Goal: Task Accomplishment & Management: Manage account settings

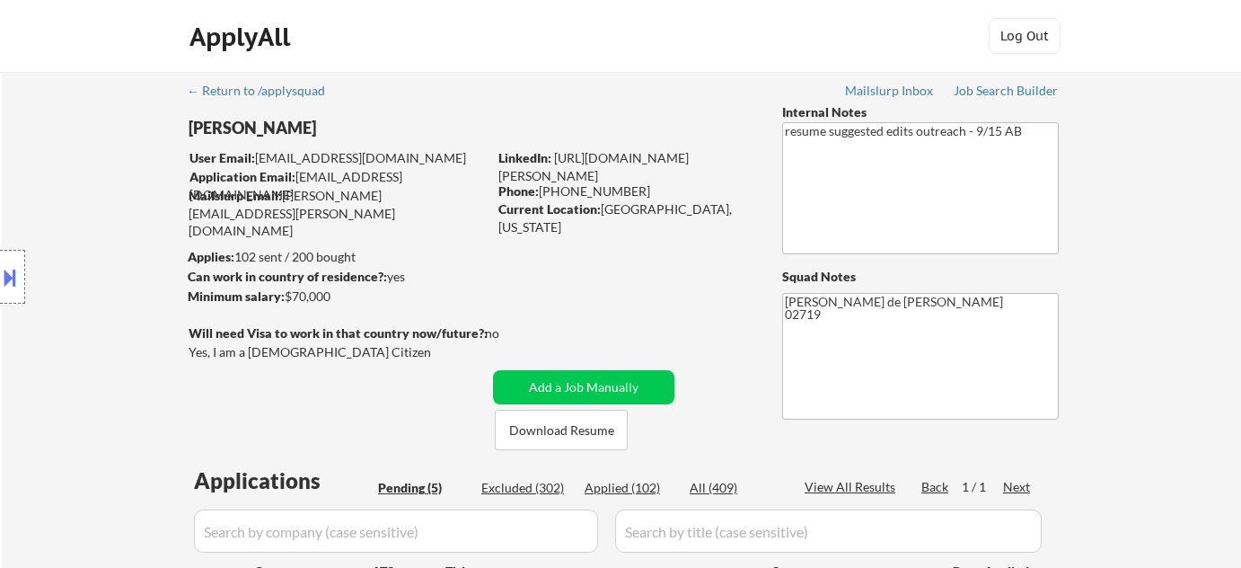
select select ""pending""
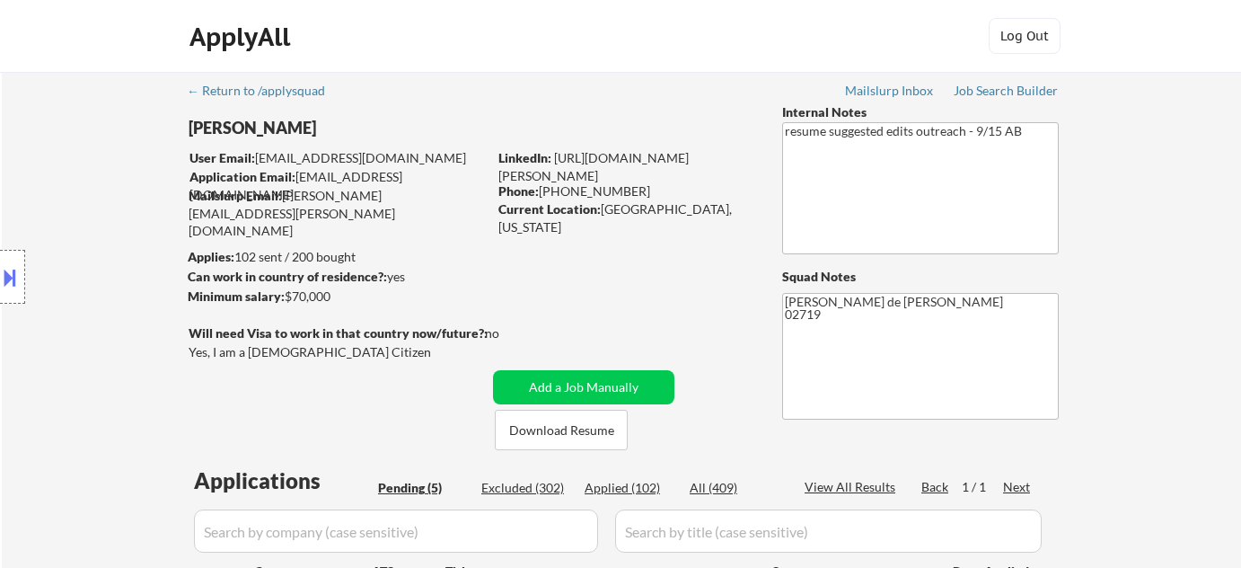
scroll to position [408, 0]
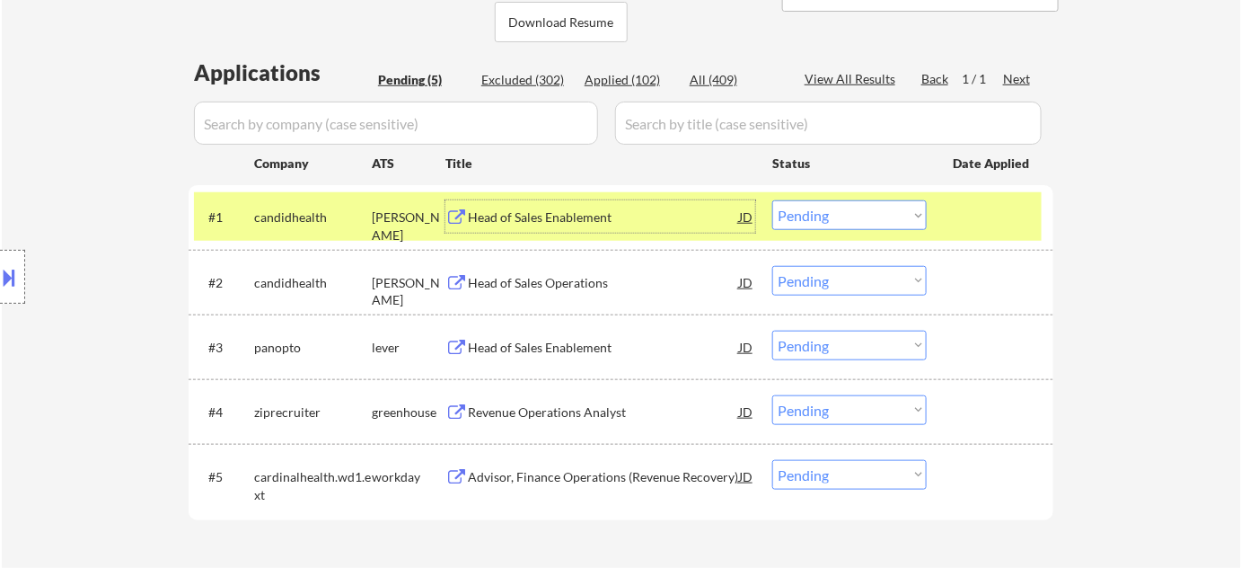
click at [576, 213] on div "Head of Sales Enablement" at bounding box center [603, 217] width 271 height 18
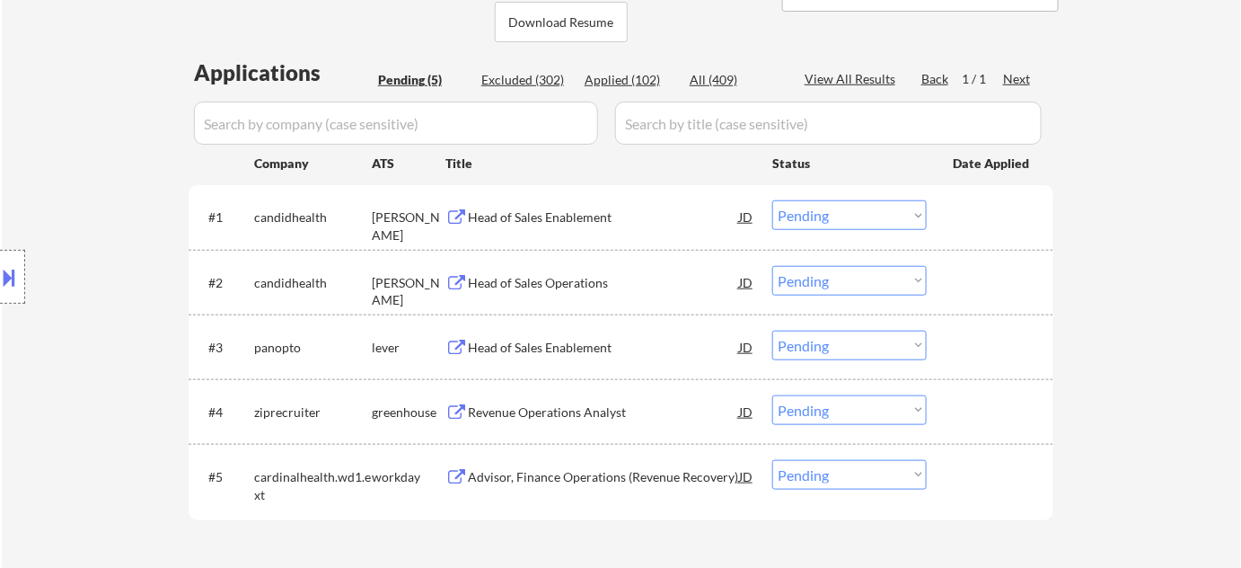
click at [820, 225] on select "Choose an option... Pending Applied Excluded (Questions) Excluded (Expired) Exc…" at bounding box center [849, 215] width 154 height 30
click at [772, 200] on select "Choose an option... Pending Applied Excluded (Questions) Excluded (Expired) Exc…" at bounding box center [849, 215] width 154 height 30
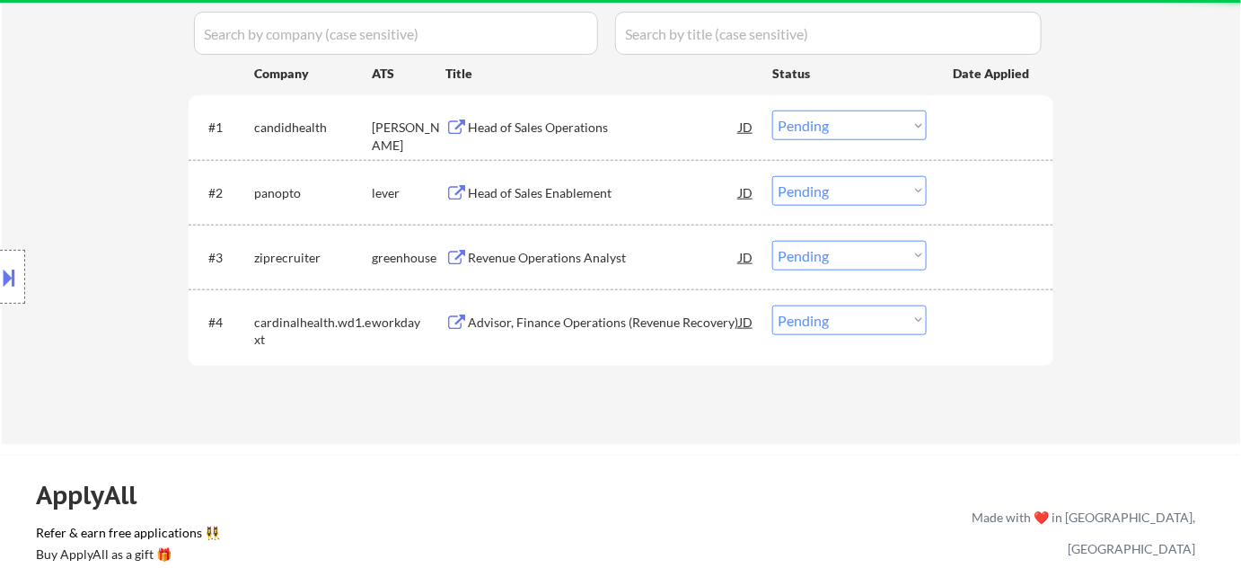
scroll to position [489, 0]
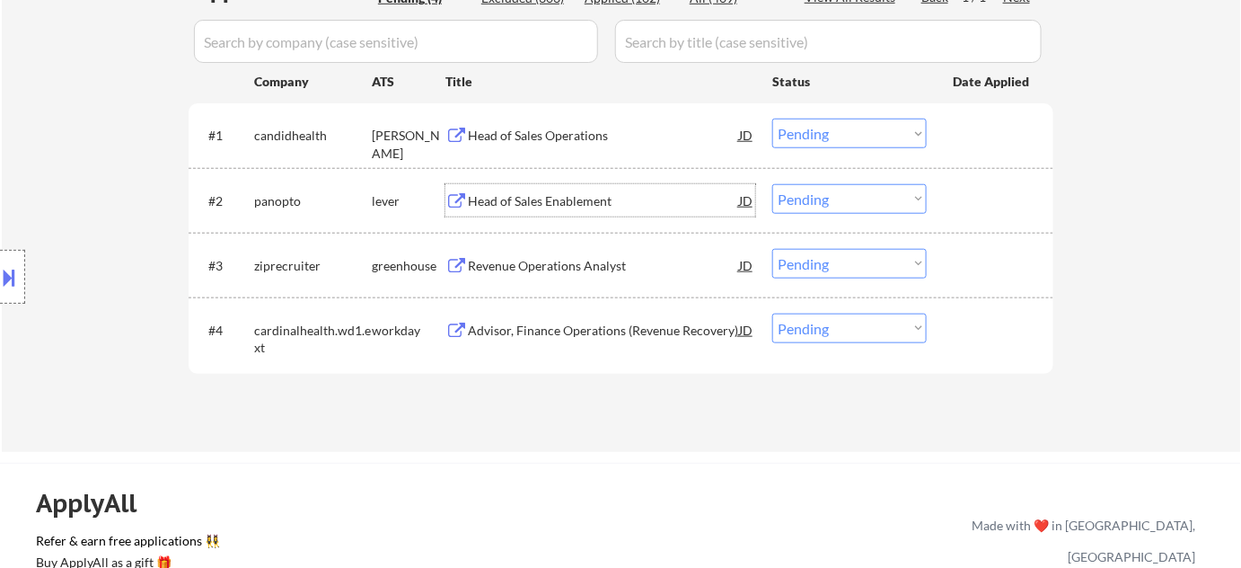
click at [562, 204] on div "Head of Sales Enablement" at bounding box center [603, 201] width 271 height 18
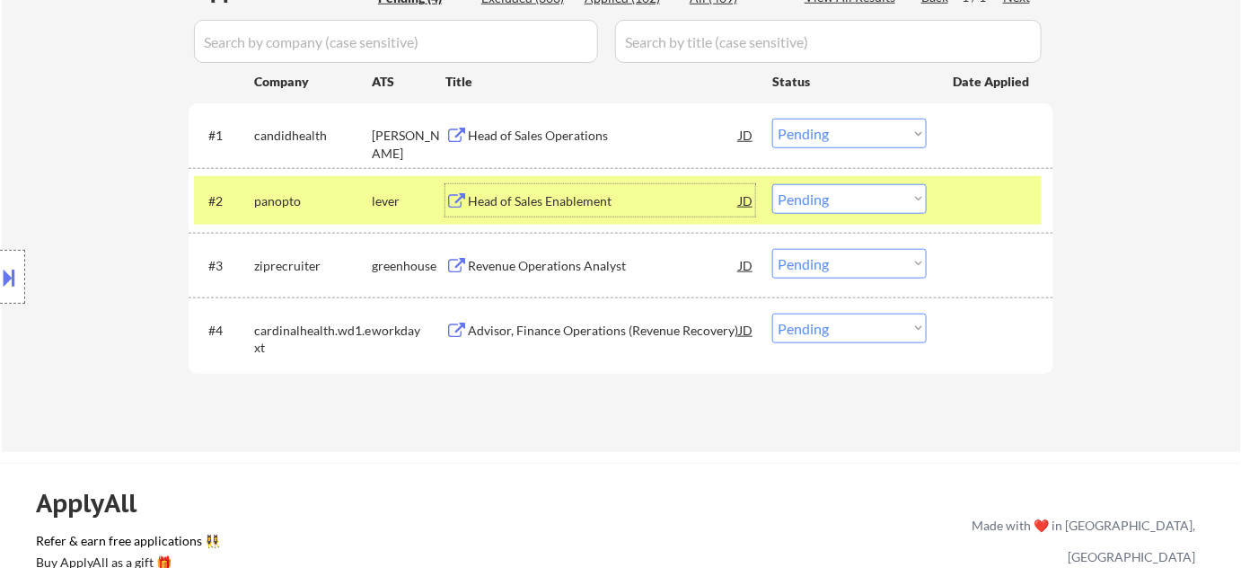
click at [500, 128] on div "Head of Sales Operations" at bounding box center [603, 136] width 271 height 18
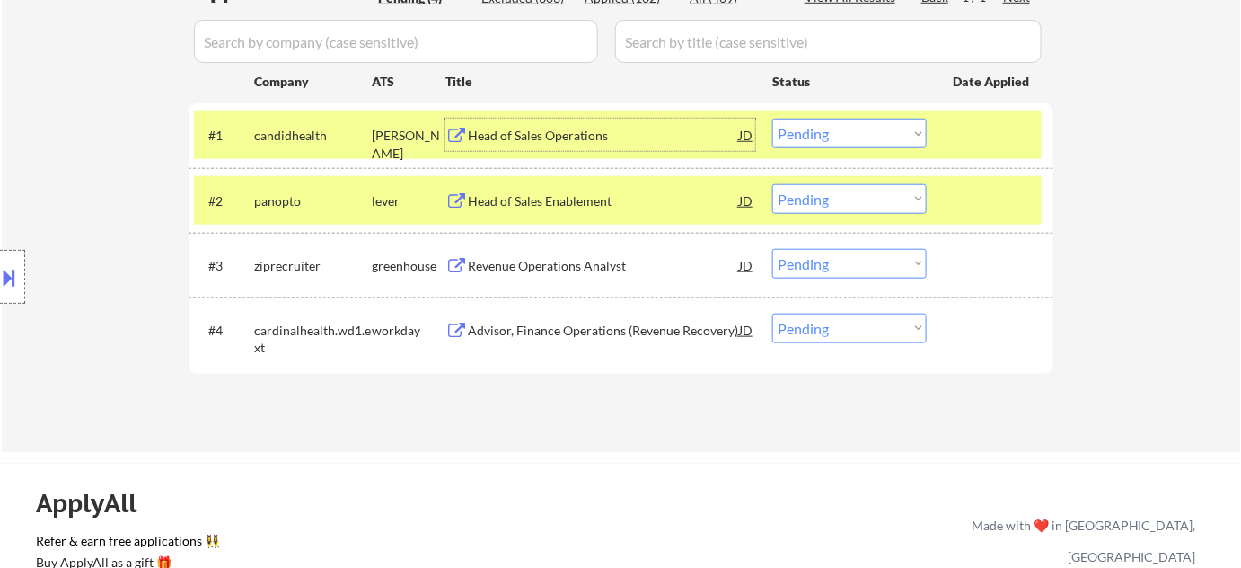
click at [814, 150] on div "#1 candidhealth [PERSON_NAME] Head of Sales Operations JD Choose an option... P…" at bounding box center [618, 134] width 848 height 48
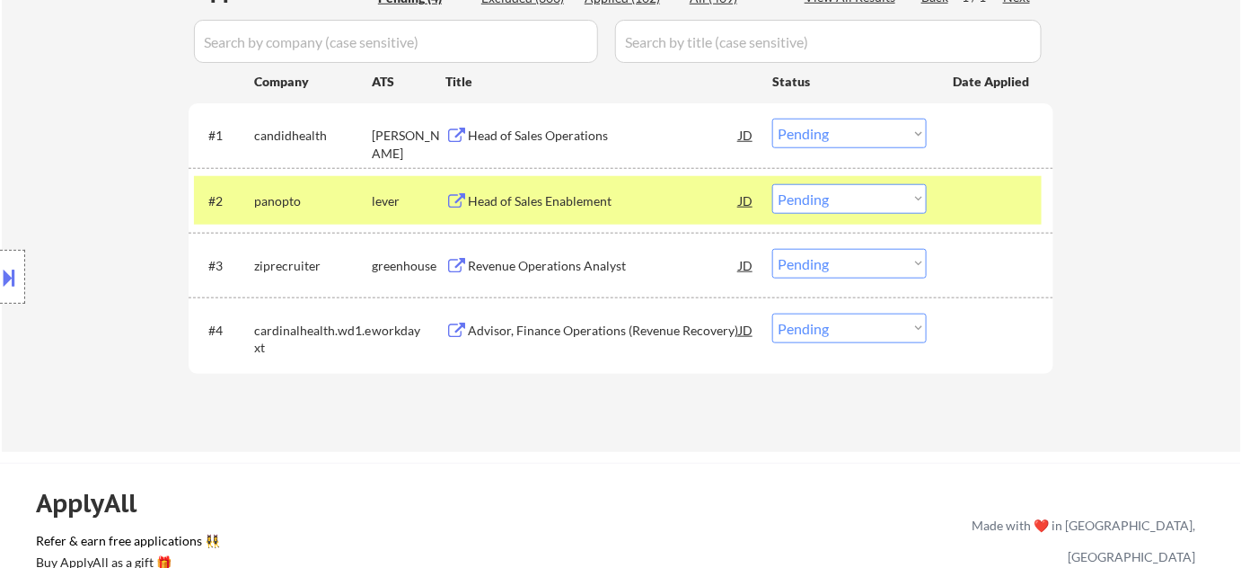
click at [852, 114] on div "#1 candidhealth [PERSON_NAME] Head of Sales Operations JD Choose an option... P…" at bounding box center [618, 134] width 848 height 48
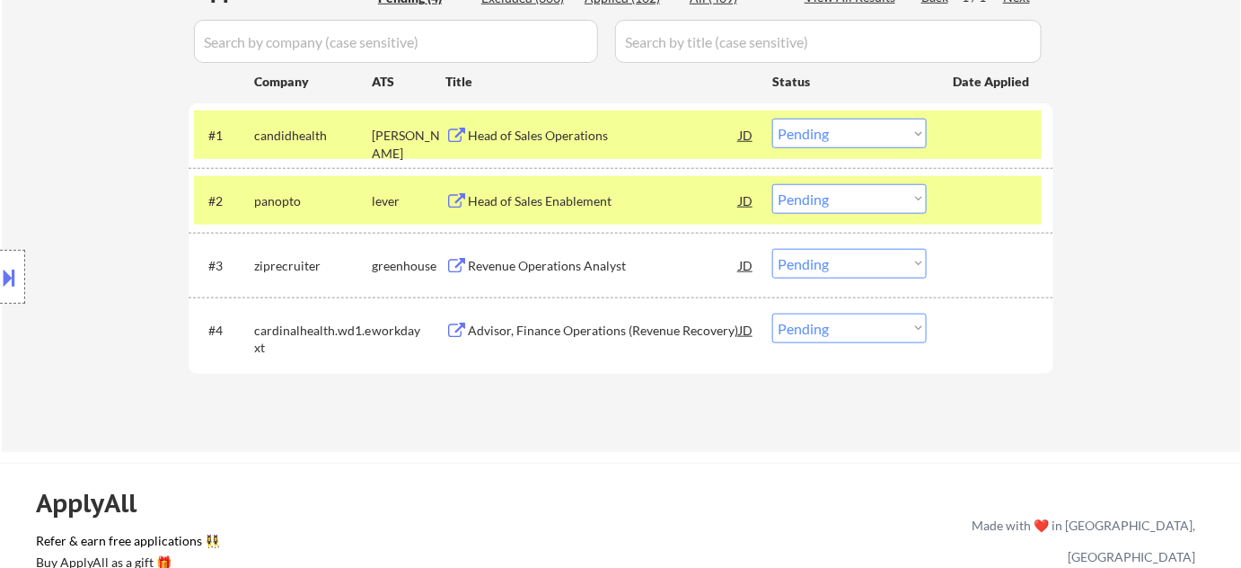
drag, startPoint x: 849, startPoint y: 126, endPoint x: 849, endPoint y: 145, distance: 19.8
click at [849, 126] on select "Choose an option... Pending Applied Excluded (Questions) Excluded (Expired) Exc…" at bounding box center [849, 134] width 154 height 30
click at [772, 119] on select "Choose an option... Pending Applied Excluded (Questions) Excluded (Expired) Exc…" at bounding box center [849, 134] width 154 height 30
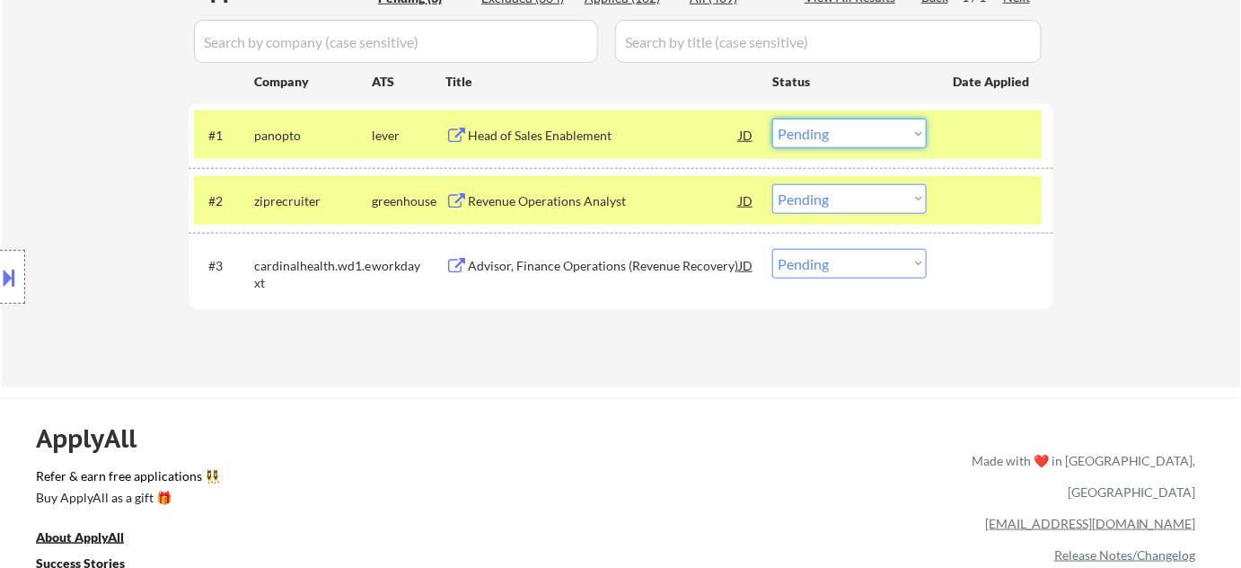
click at [803, 133] on select "Choose an option... Pending Applied Excluded (Questions) Excluded (Expired) Exc…" at bounding box center [849, 134] width 154 height 30
click at [772, 119] on select "Choose an option... Pending Applied Excluded (Questions) Excluded (Expired) Exc…" at bounding box center [849, 134] width 154 height 30
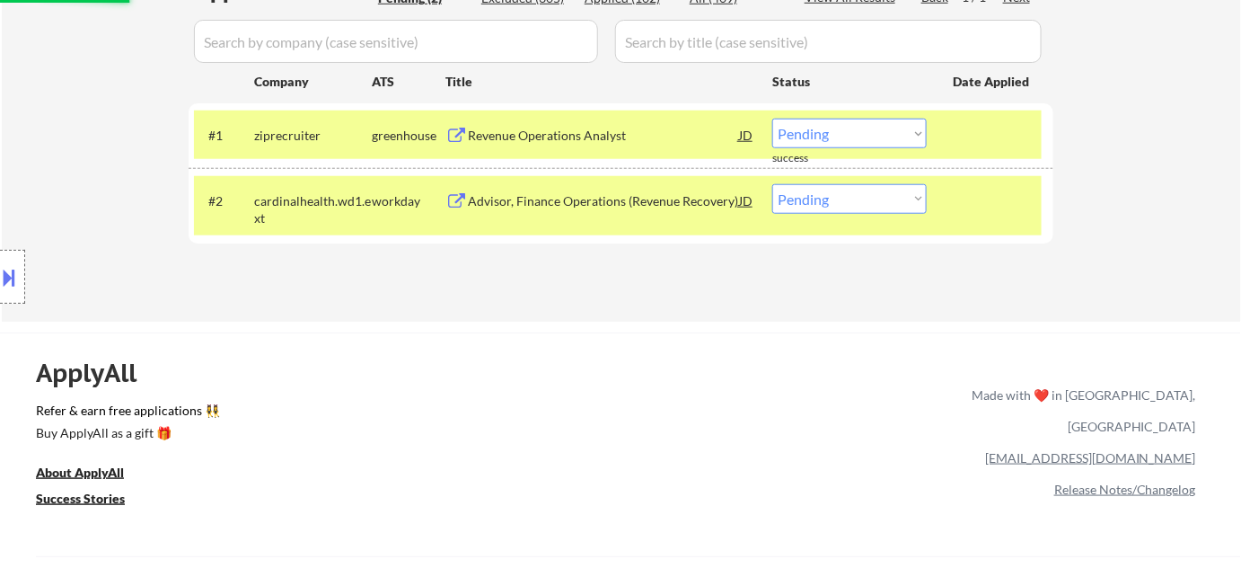
click at [546, 127] on div "Revenue Operations Analyst" at bounding box center [603, 136] width 271 height 18
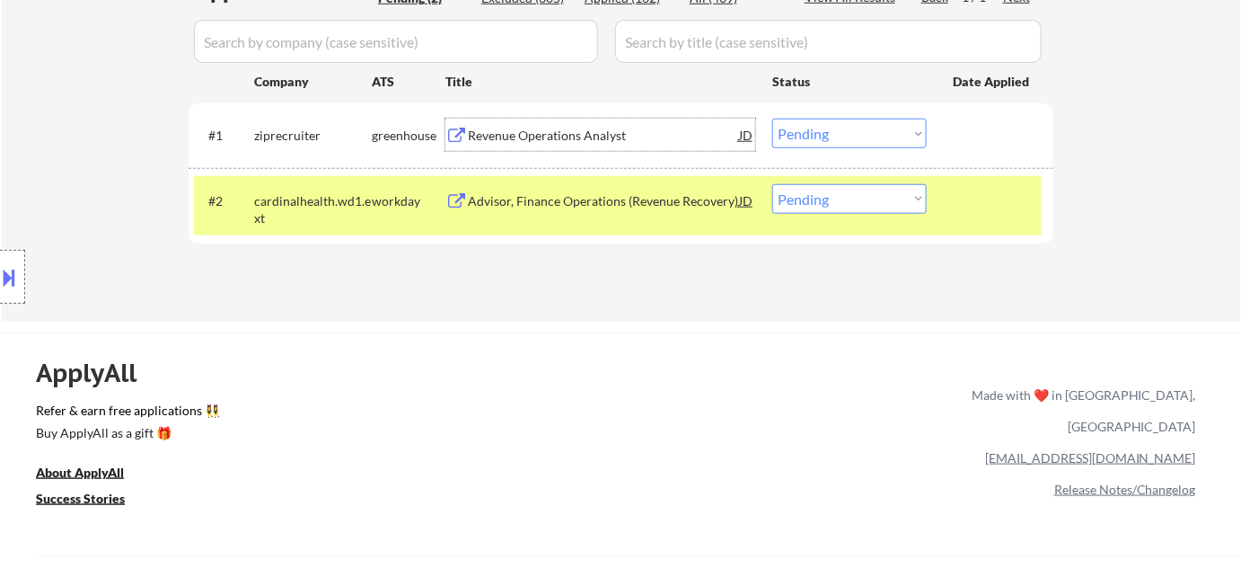
click at [806, 134] on select "Choose an option... Pending Applied Excluded (Questions) Excluded (Expired) Exc…" at bounding box center [849, 134] width 154 height 30
click at [772, 119] on select "Choose an option... Pending Applied Excluded (Questions) Excluded (Expired) Exc…" at bounding box center [849, 134] width 154 height 30
select select ""pending""
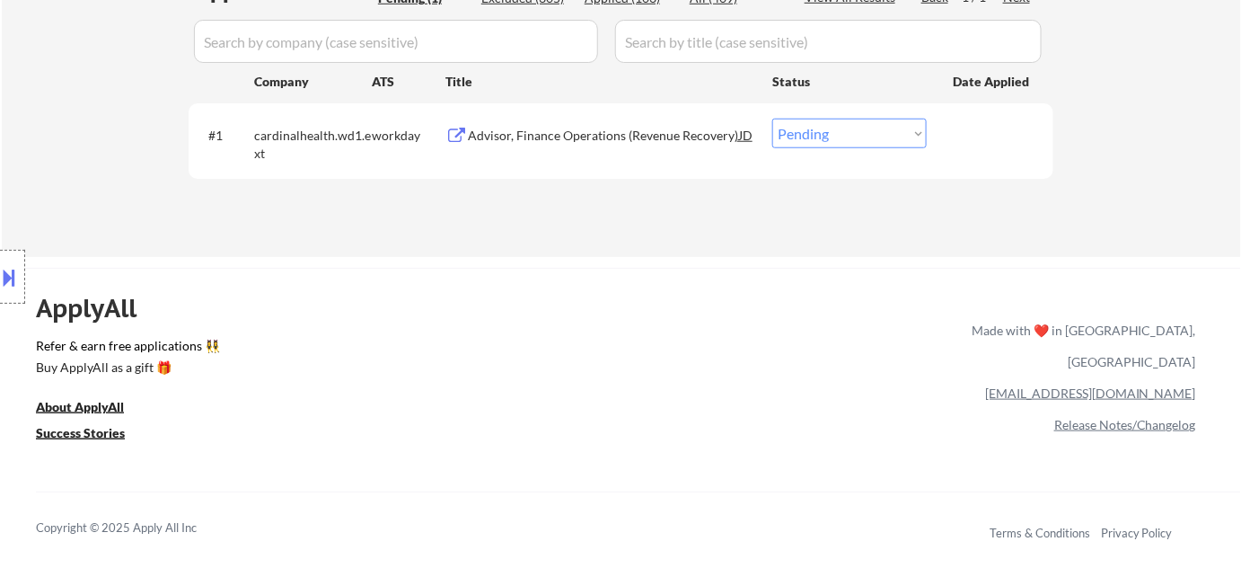
click at [532, 131] on div "Advisor, Finance Operations (Revenue Recovery)" at bounding box center [603, 136] width 271 height 18
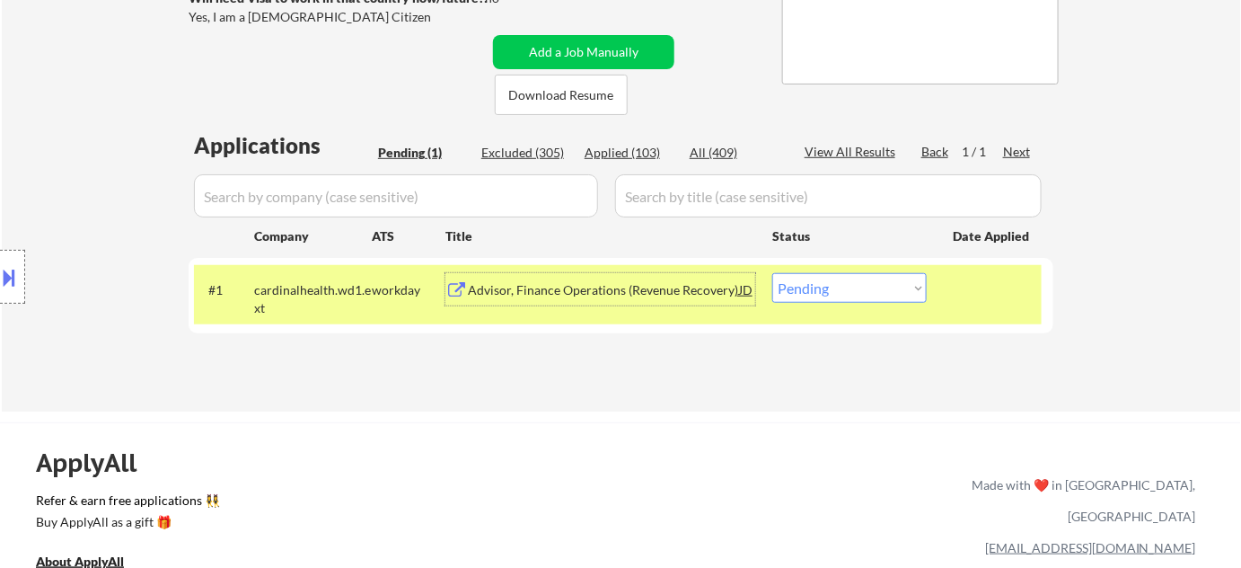
scroll to position [326, 0]
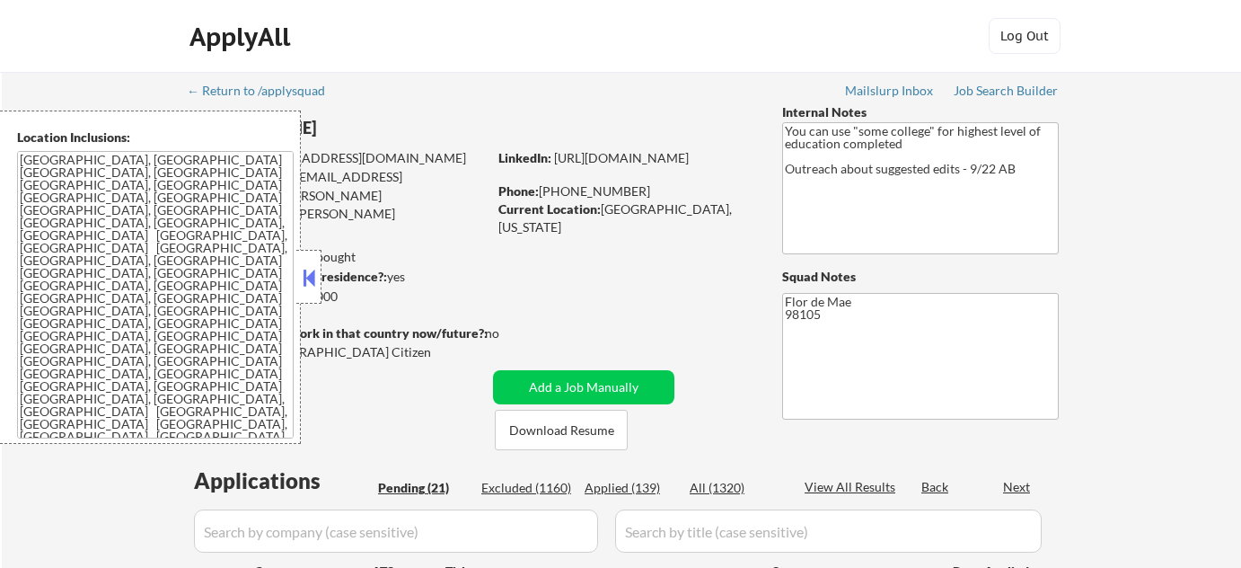
select select ""pending""
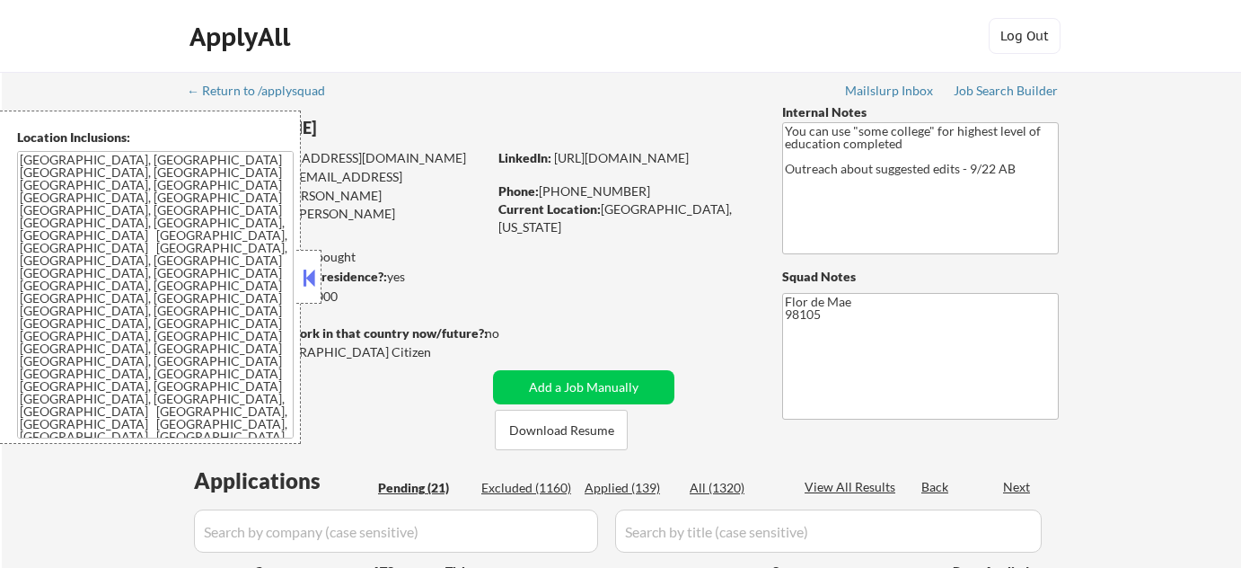
select select ""pending""
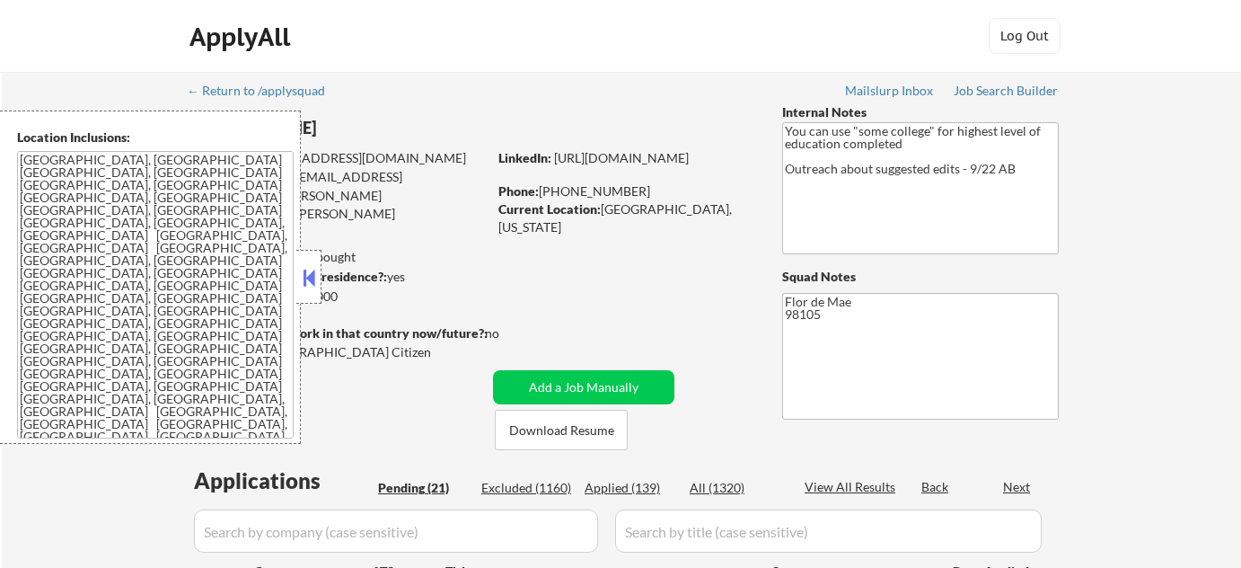
select select ""pending""
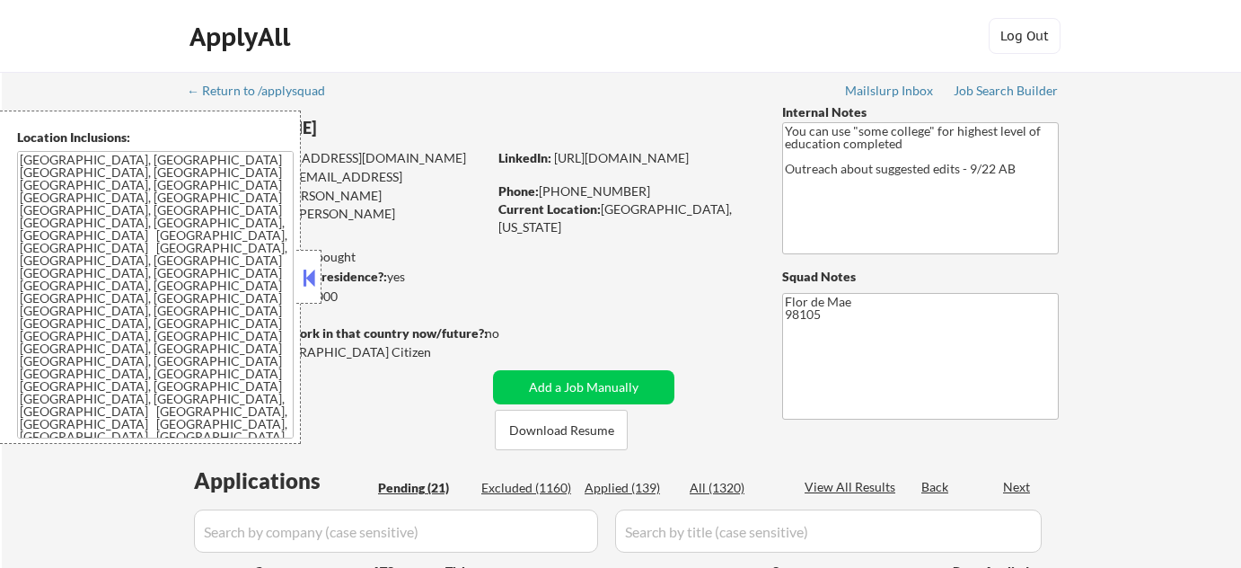
select select ""pending""
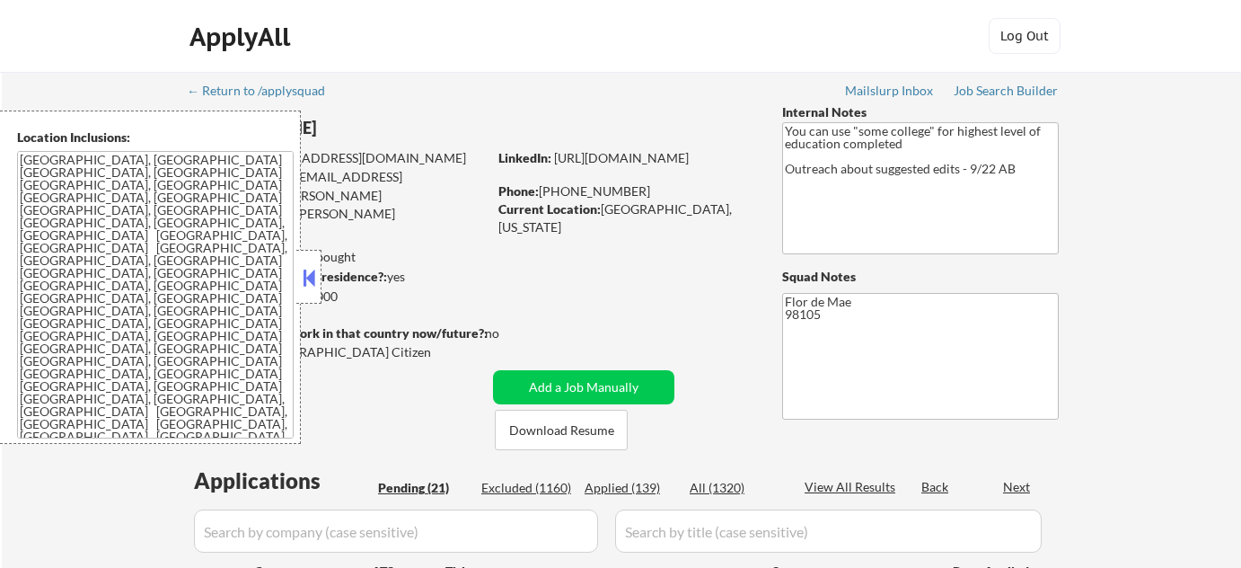
select select ""pending""
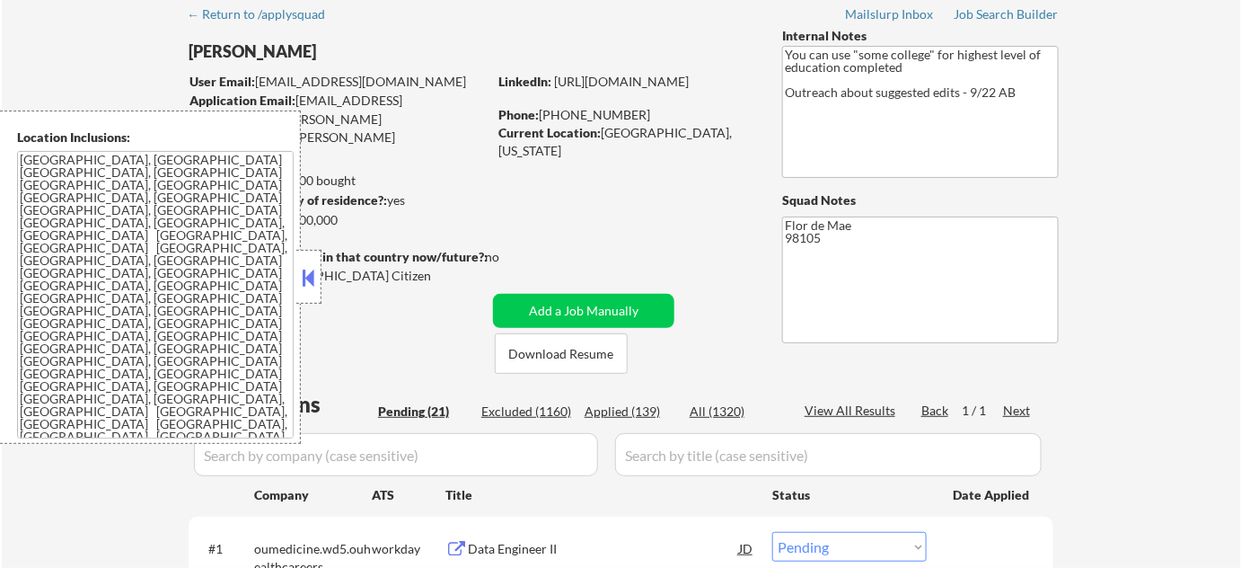
scroll to position [244, 0]
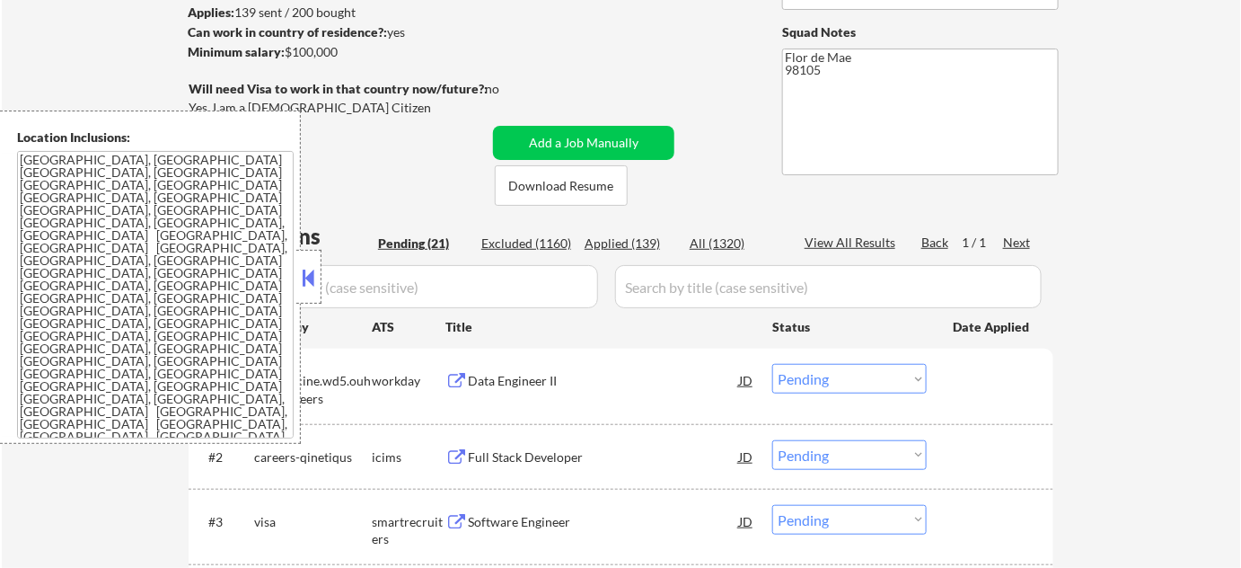
click at [301, 275] on button at bounding box center [309, 277] width 20 height 27
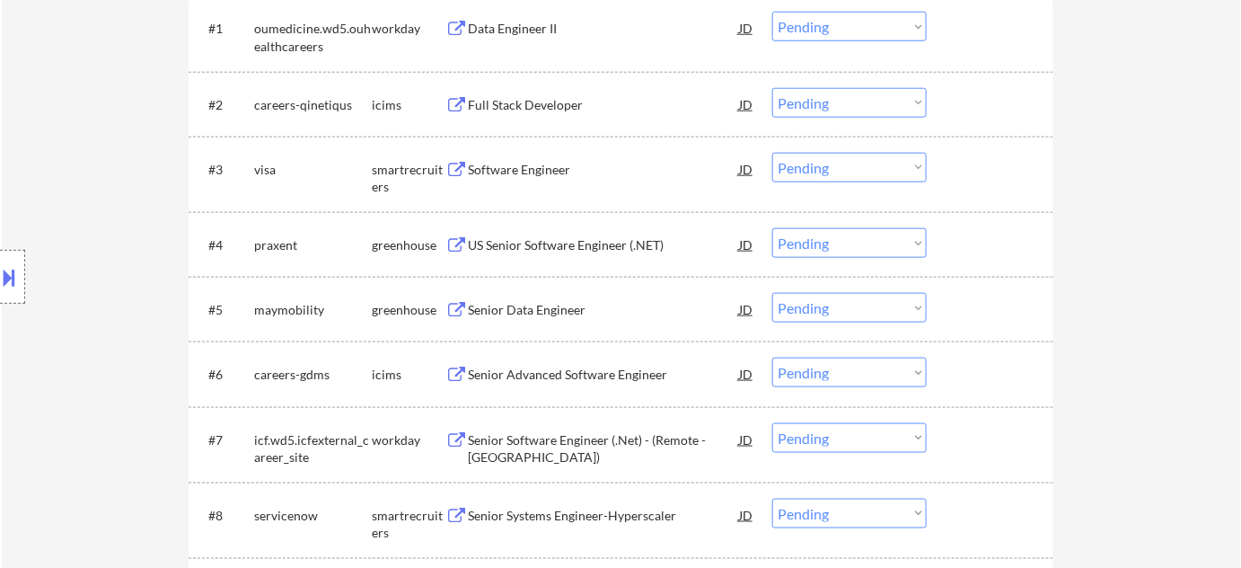
scroll to position [653, 0]
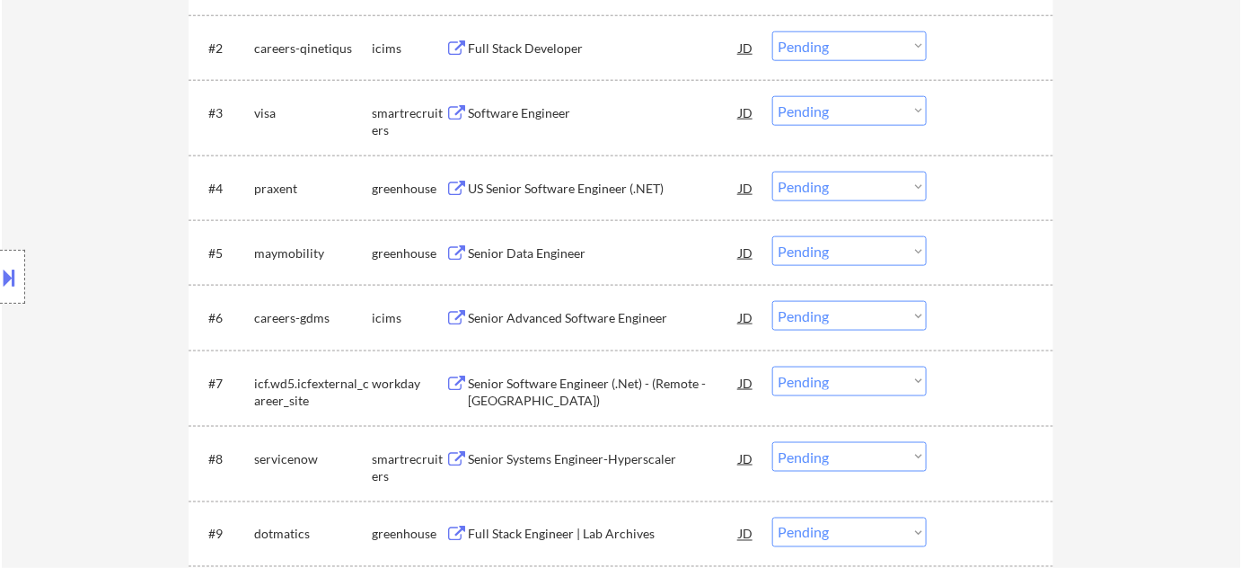
click at [573, 186] on div "US Senior Software Engineer (.NET)" at bounding box center [603, 189] width 271 height 18
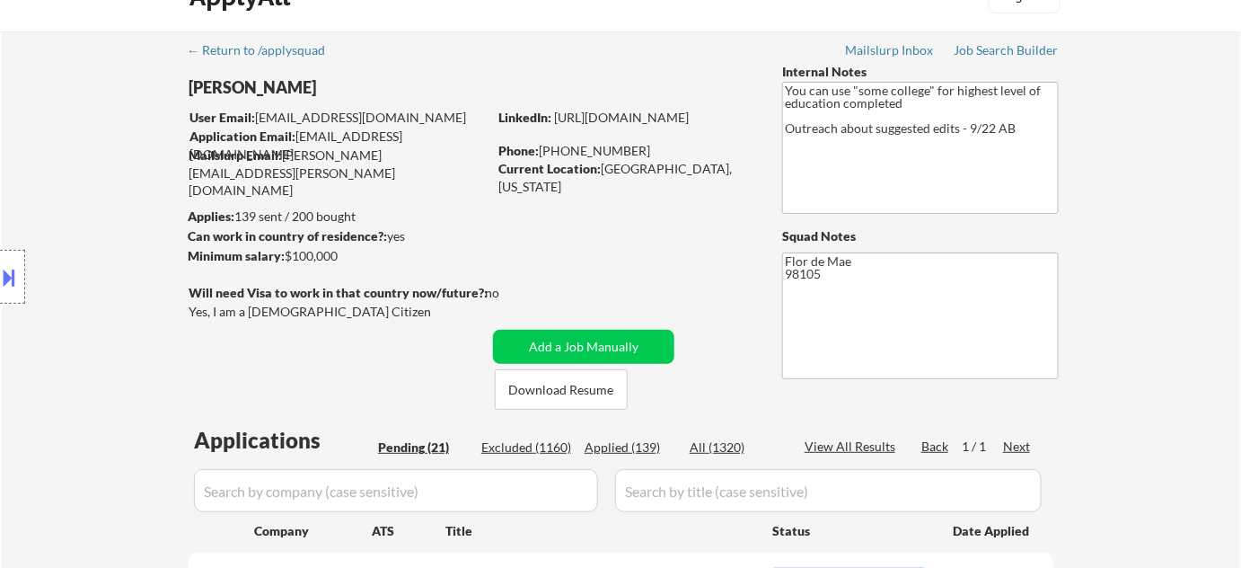
scroll to position [0, 0]
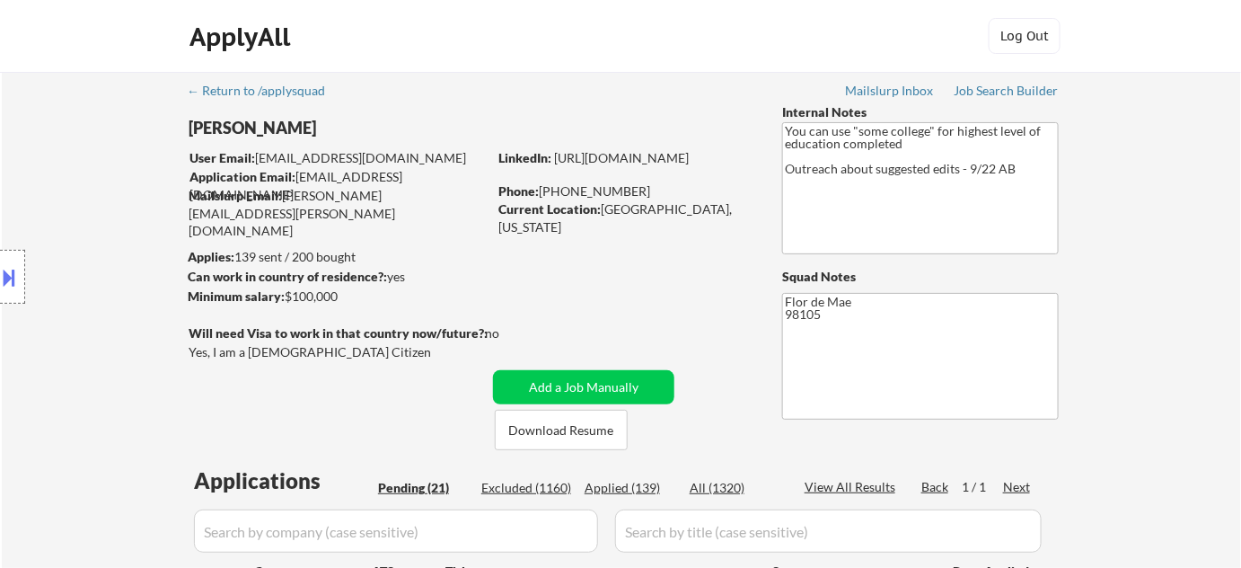
type textarea "Flor de Mae 98105 Github - https://job-boards.greenhouse.io/praxent/jobs/749656…"
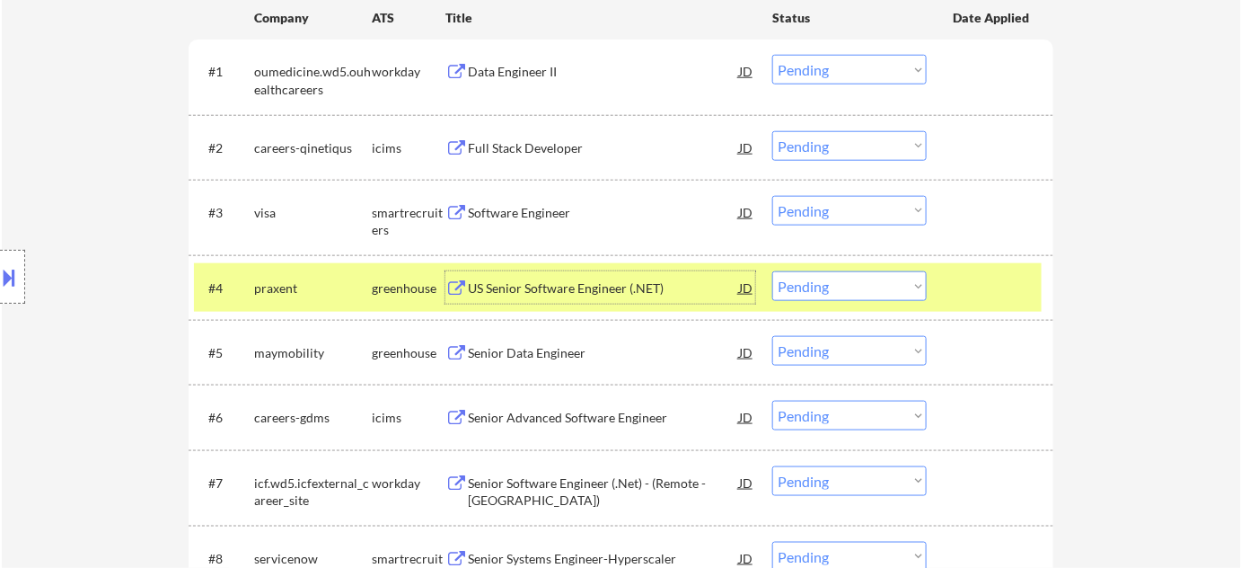
scroll to position [653, 0]
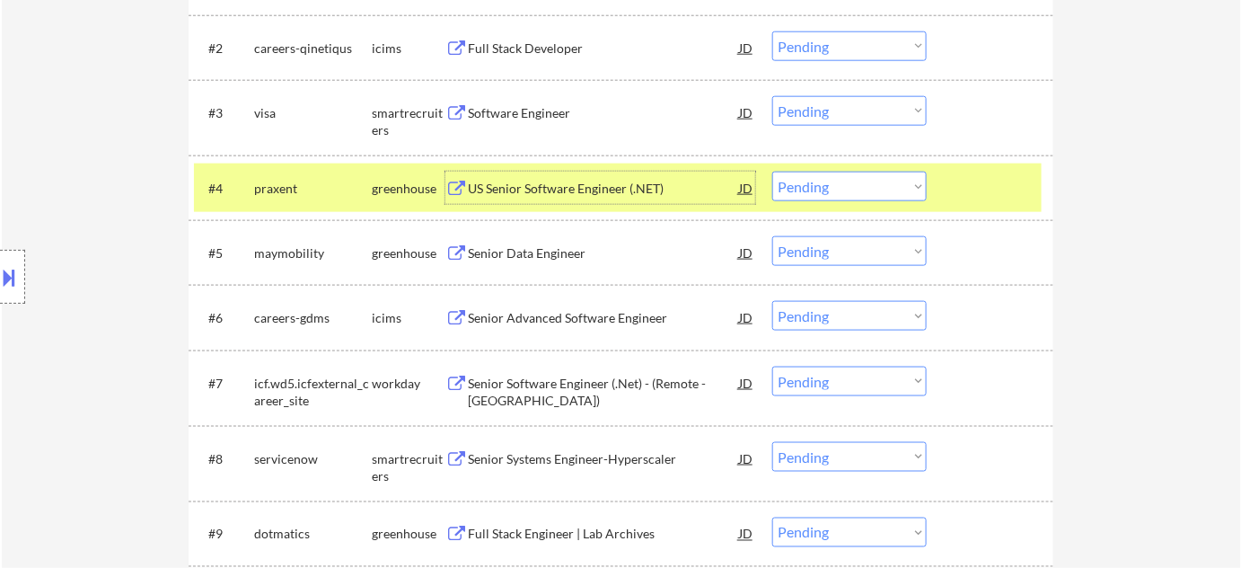
click at [529, 244] on div "Senior Data Engineer" at bounding box center [603, 253] width 271 height 18
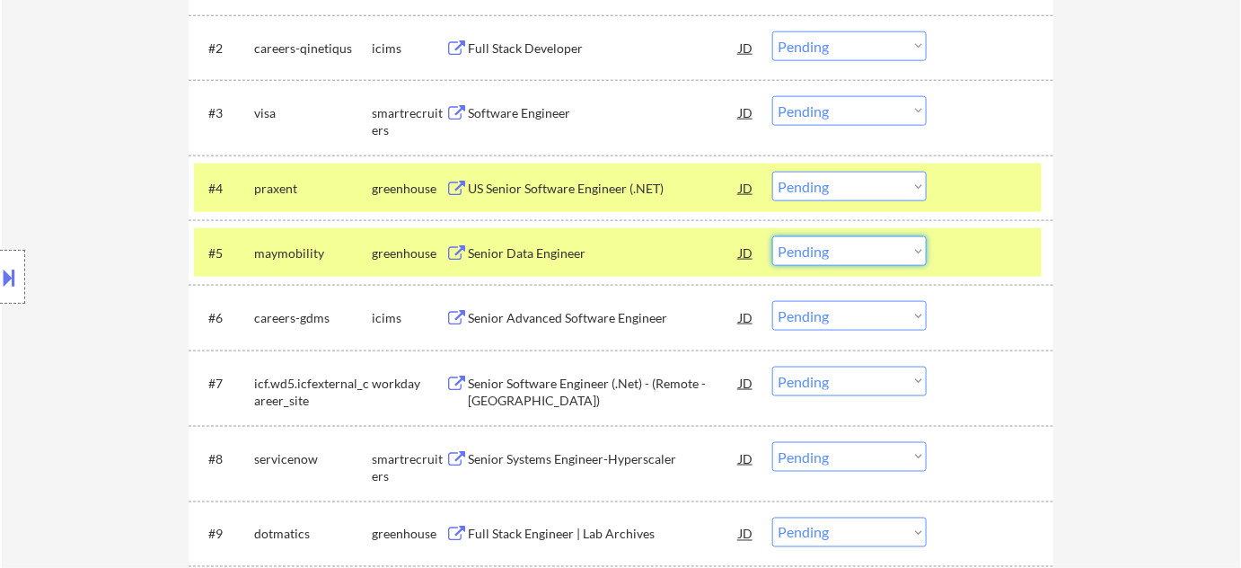
click at [797, 259] on select "Choose an option... Pending Applied Excluded (Questions) Excluded (Expired) Exc…" at bounding box center [849, 251] width 154 height 30
click at [772, 236] on select "Choose an option... Pending Applied Excluded (Questions) Excluded (Expired) Exc…" at bounding box center [849, 251] width 154 height 30
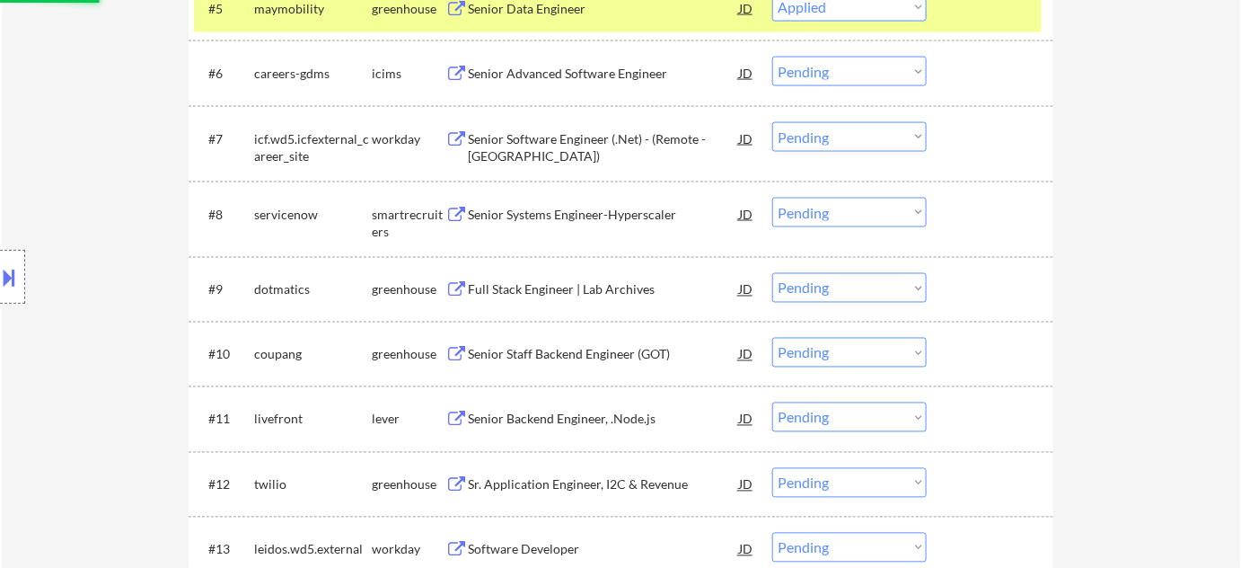
scroll to position [898, 0]
select select ""pending""
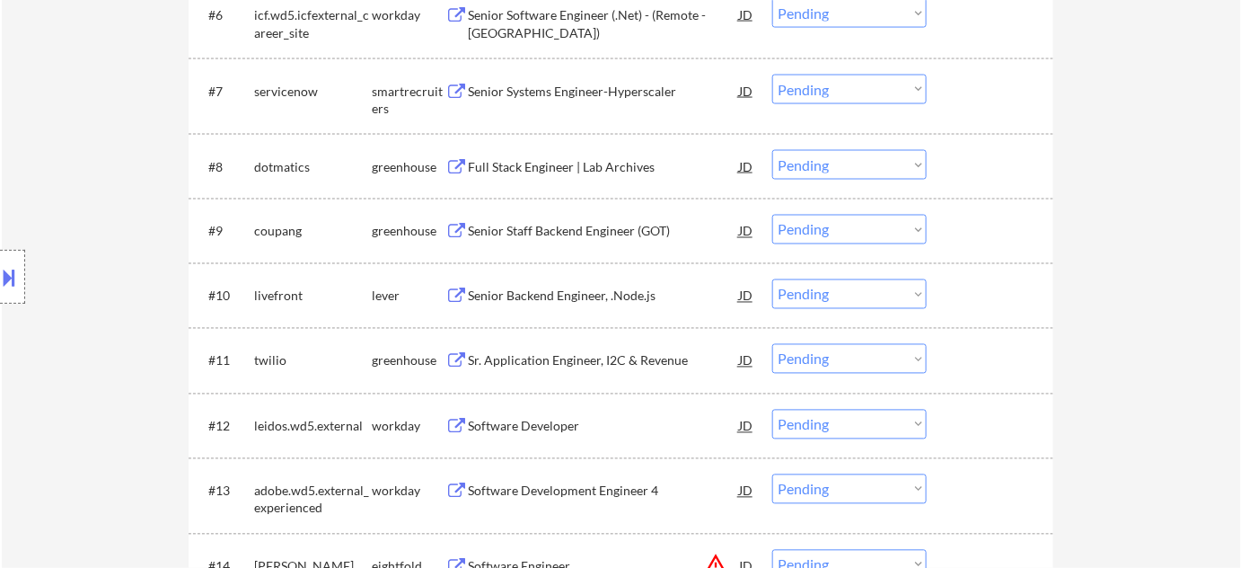
scroll to position [979, 0]
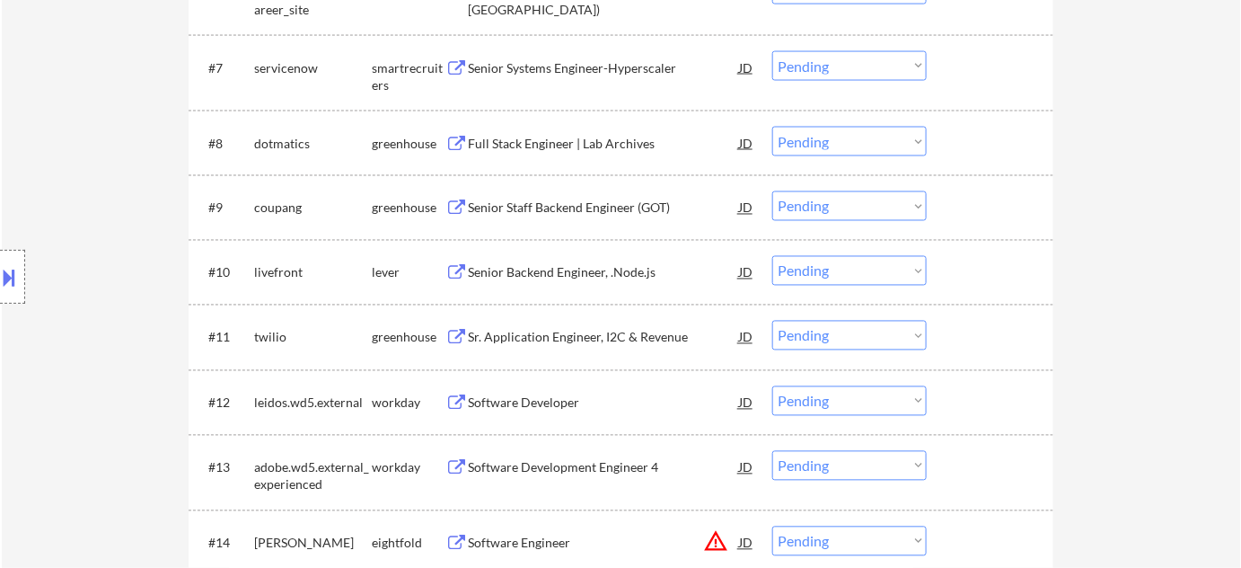
click at [572, 268] on div "Senior Backend Engineer, .Node.js" at bounding box center [603, 273] width 271 height 18
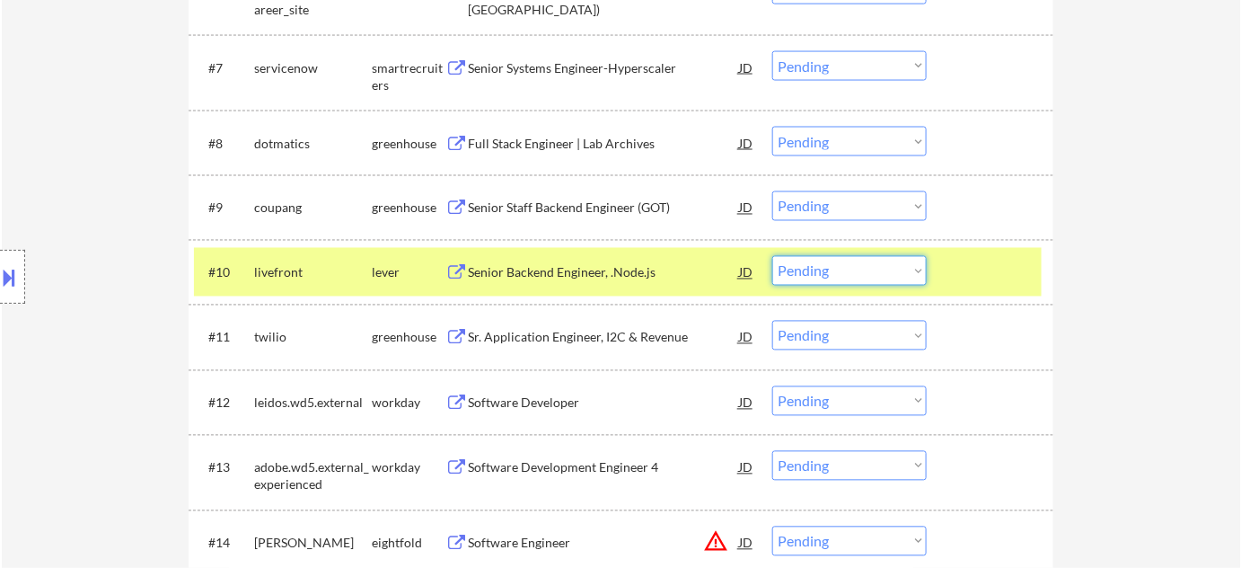
click at [849, 277] on select "Choose an option... Pending Applied Excluded (Questions) Excluded (Expired) Exc…" at bounding box center [849, 271] width 154 height 30
click at [772, 256] on select "Choose an option... Pending Applied Excluded (Questions) Excluded (Expired) Exc…" at bounding box center [849, 271] width 154 height 30
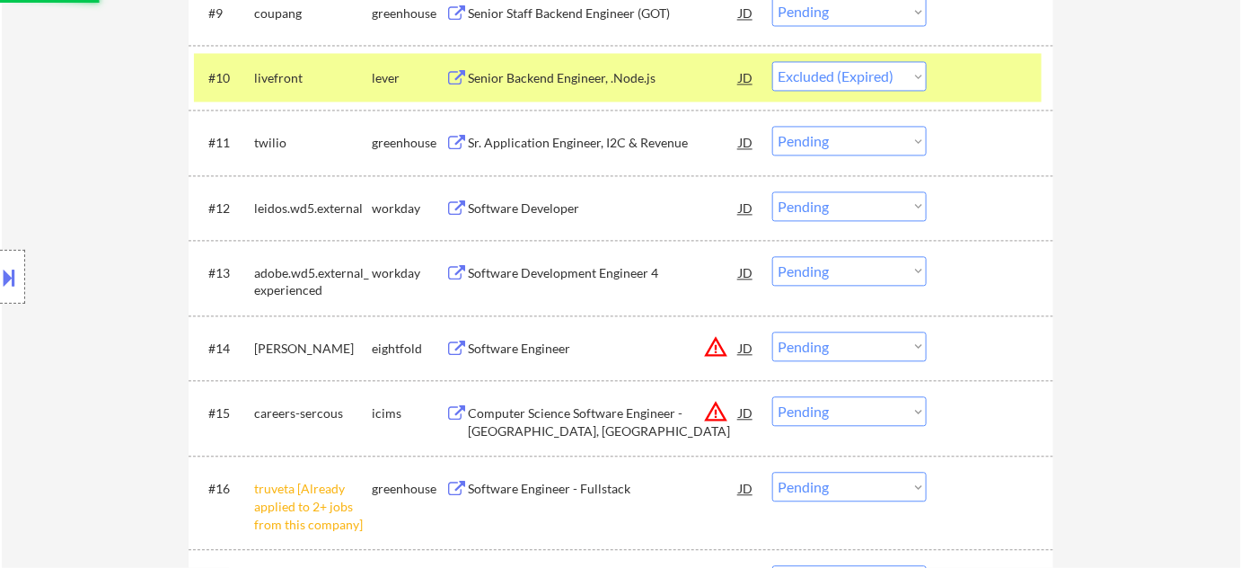
scroll to position [1306, 0]
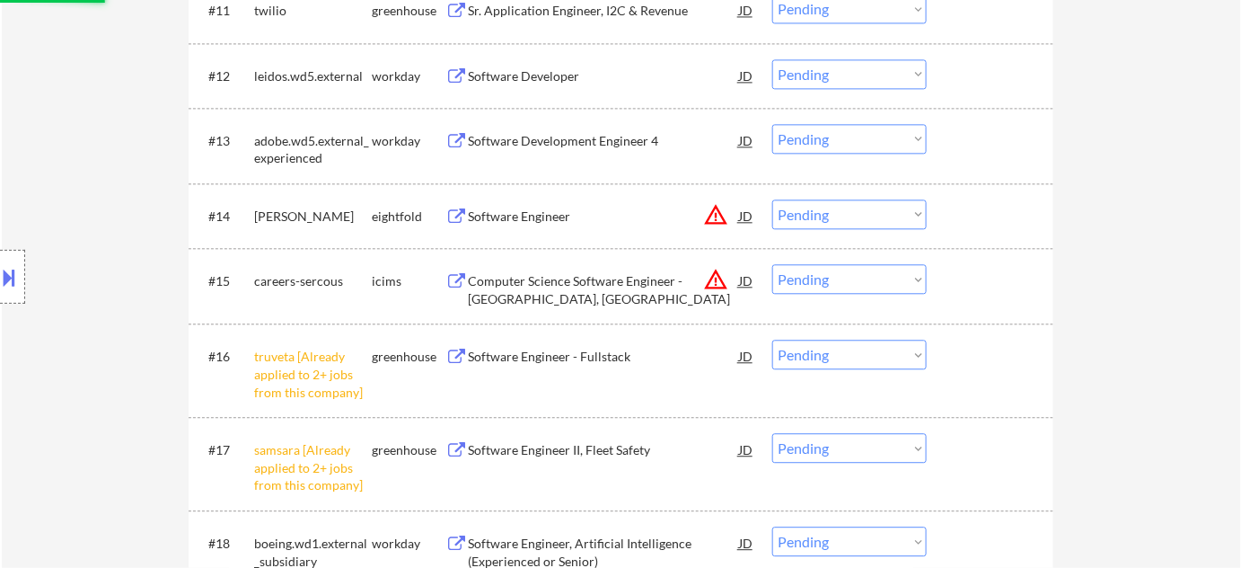
click at [708, 217] on button "warning_amber" at bounding box center [715, 214] width 25 height 25
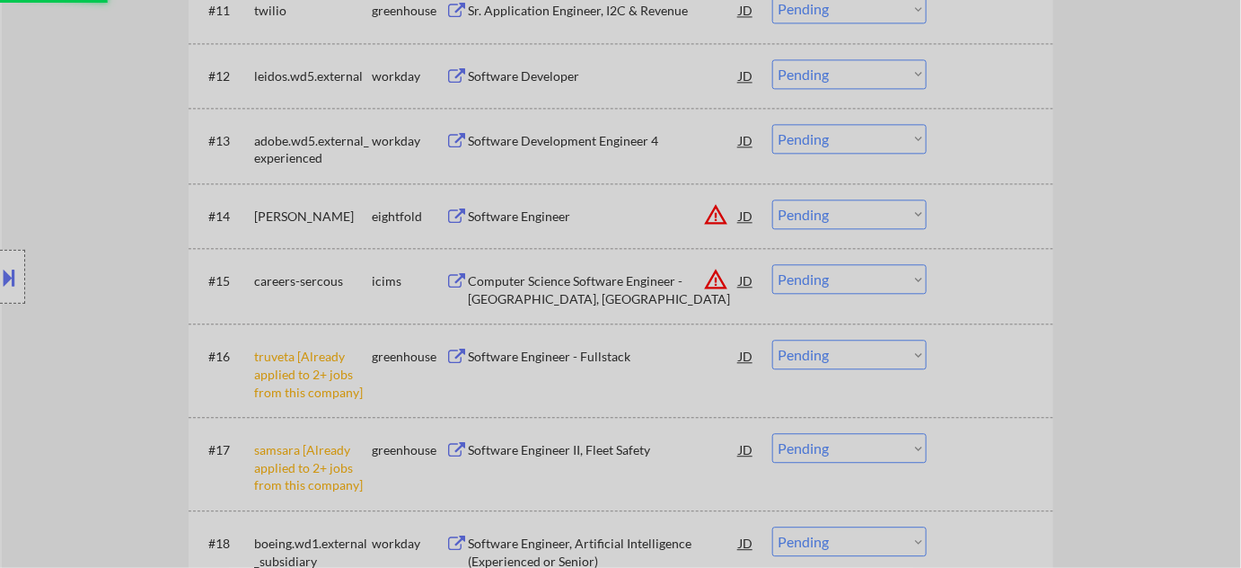
select select ""pending""
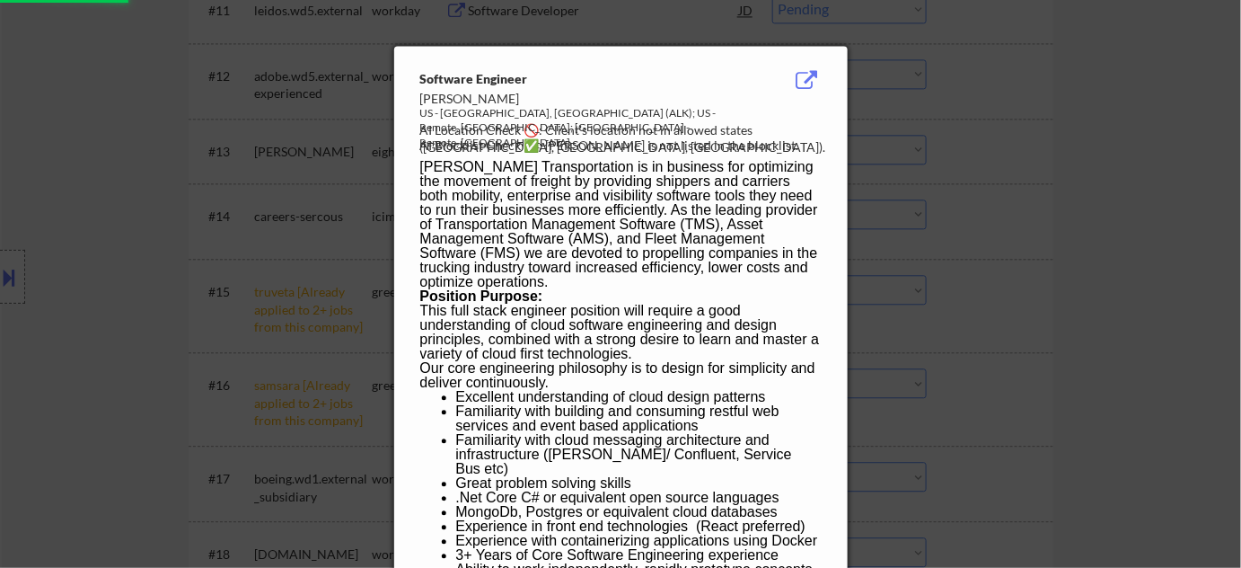
click at [1110, 233] on div at bounding box center [620, 284] width 1241 height 568
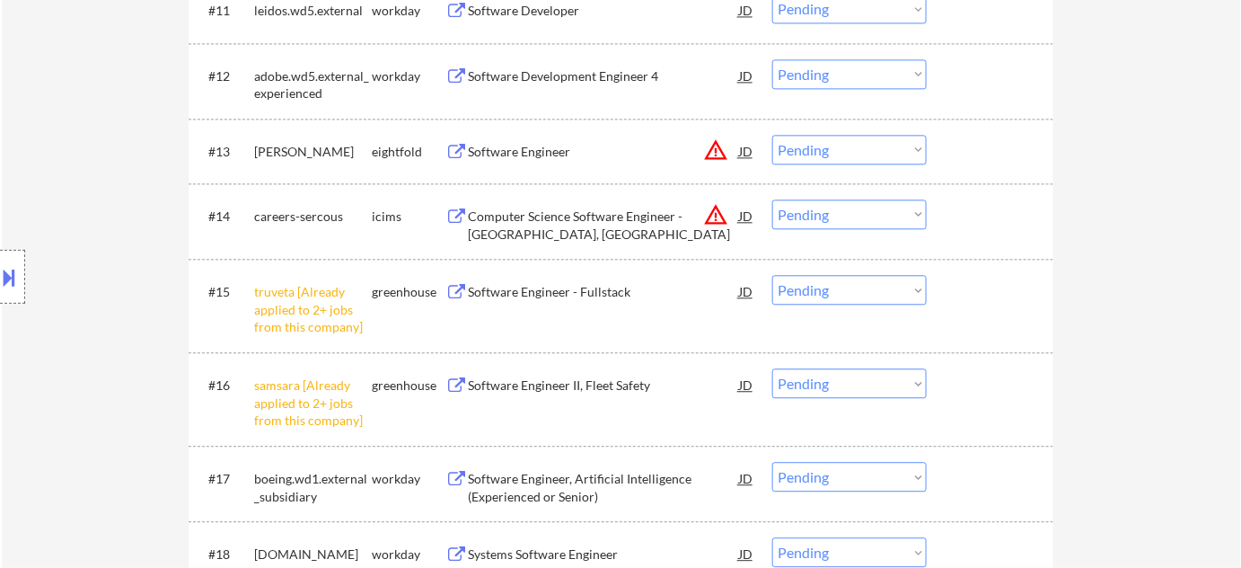
click at [844, 212] on select "Choose an option... Pending Applied Excluded (Questions) Excluded (Expired) Exc…" at bounding box center [849, 214] width 154 height 30
click at [772, 199] on select "Choose an option... Pending Applied Excluded (Questions) Excluded (Expired) Exc…" at bounding box center [849, 214] width 154 height 30
click at [853, 135] on select "Choose an option... Pending Applied Excluded (Questions) Excluded (Expired) Exc…" at bounding box center [849, 150] width 154 height 30
select select ""pending""
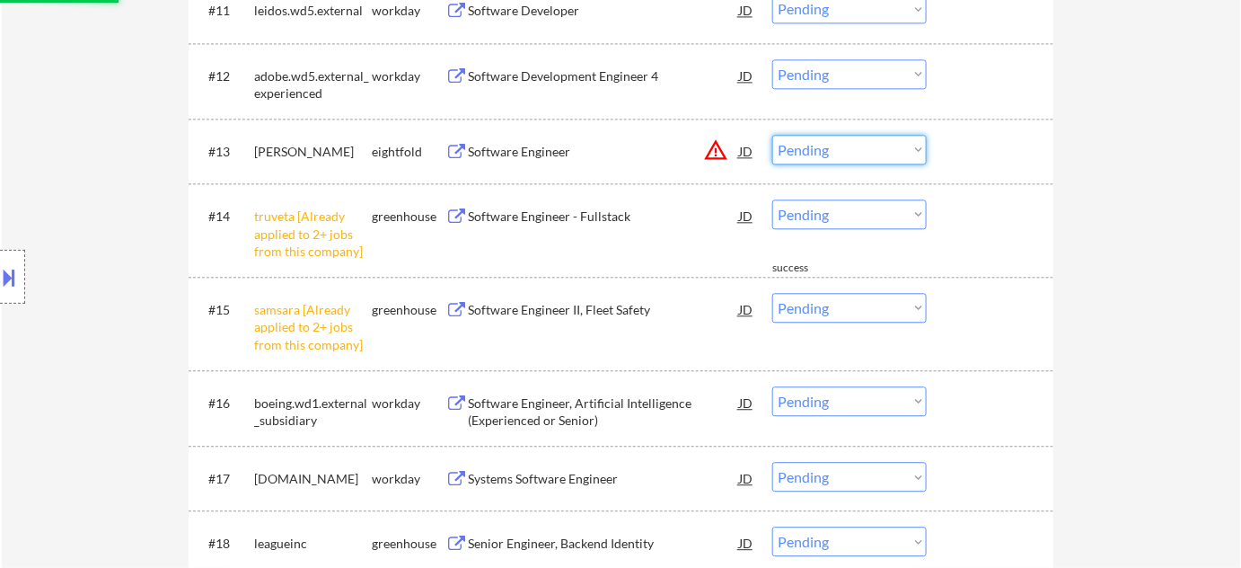
click at [878, 155] on select "Choose an option... Pending Applied Excluded (Questions) Excluded (Expired) Exc…" at bounding box center [849, 150] width 154 height 30
click at [772, 135] on select "Choose an option... Pending Applied Excluded (Questions) Excluded (Expired) Exc…" at bounding box center [849, 150] width 154 height 30
select select ""pending""
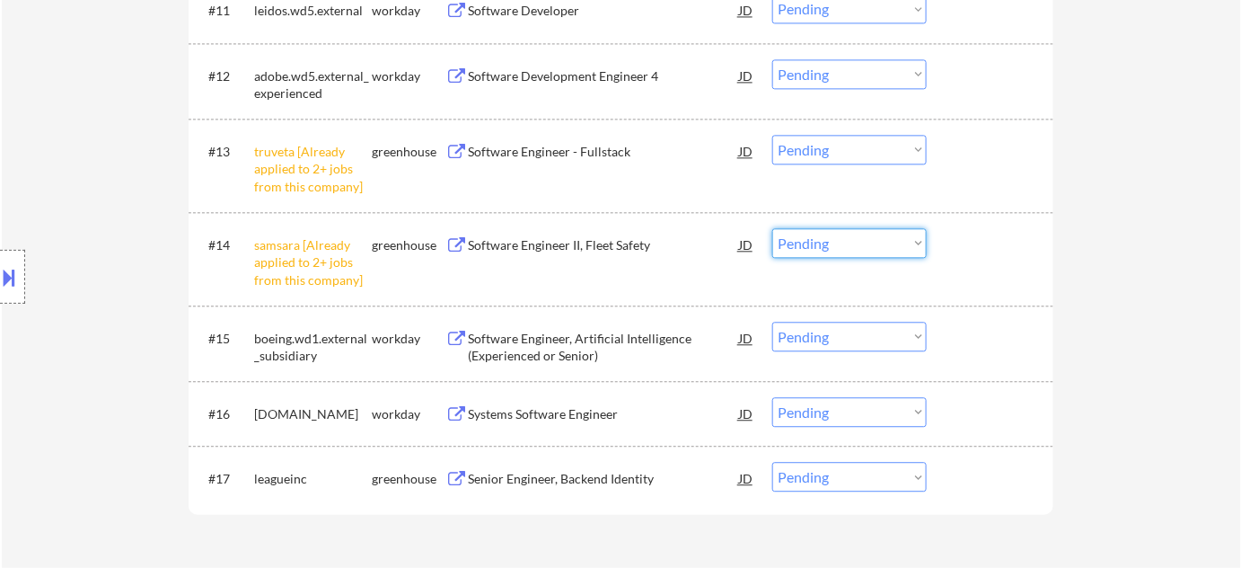
click at [876, 246] on select "Choose an option... Pending Applied Excluded (Questions) Excluded (Expired) Exc…" at bounding box center [849, 243] width 154 height 30
click at [772, 228] on select "Choose an option... Pending Applied Excluded (Questions) Excluded (Expired) Exc…" at bounding box center [849, 243] width 154 height 30
click at [848, 131] on div "#13 truveta [Already applied to 2+ jobs from this company] greenhouse Software …" at bounding box center [618, 165] width 848 height 77
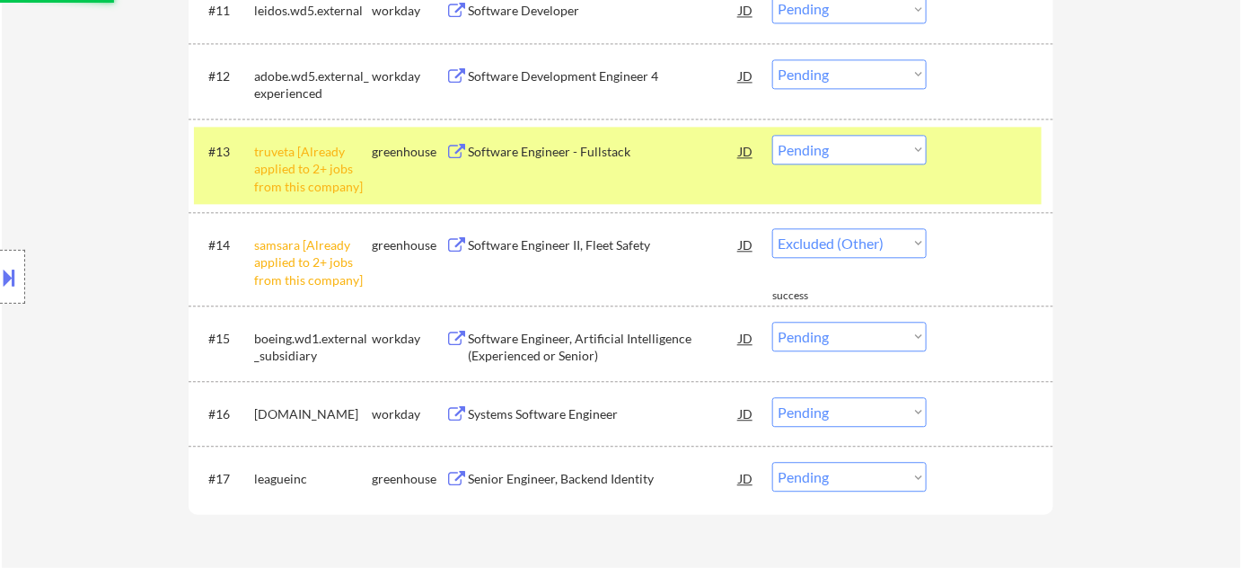
select select ""pending""
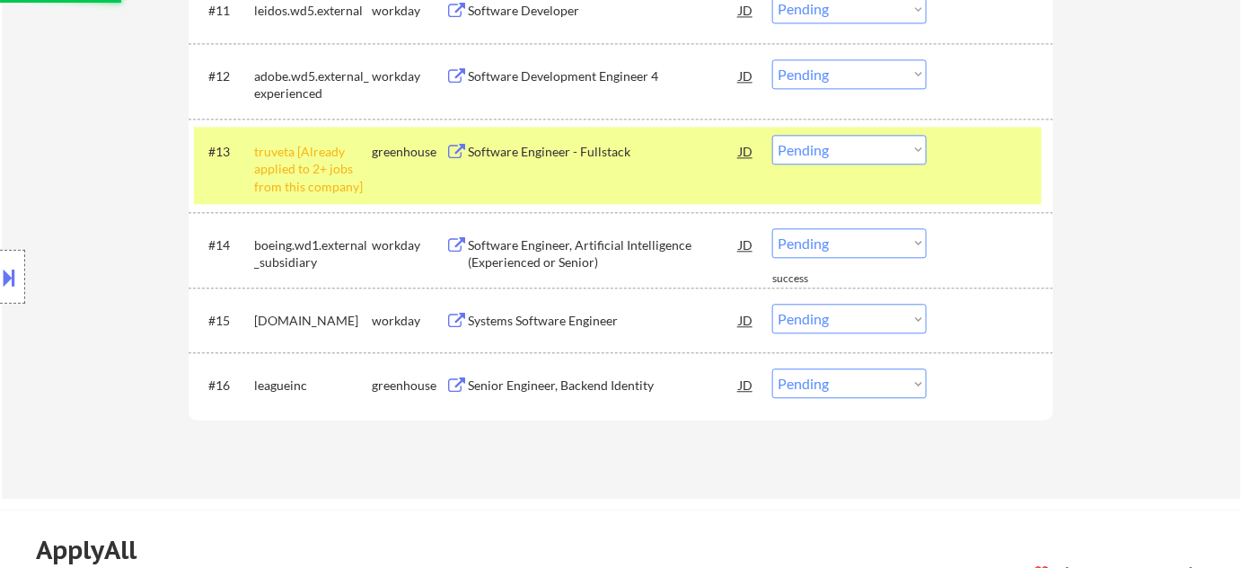
click at [829, 154] on select "Choose an option... Pending Applied Excluded (Questions) Excluded (Expired) Exc…" at bounding box center [849, 150] width 154 height 30
click at [772, 135] on select "Choose an option... Pending Applied Excluded (Questions) Excluded (Expired) Exc…" at bounding box center [849, 150] width 154 height 30
select select ""pending""
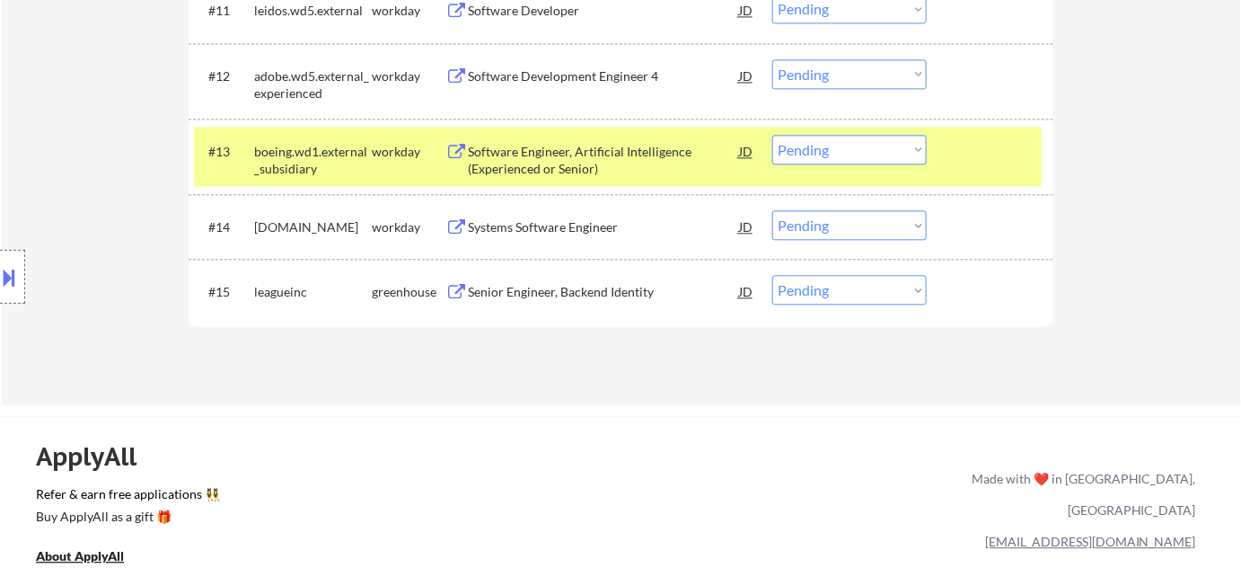
click at [616, 284] on div "Senior Engineer, Backend Identity" at bounding box center [603, 292] width 271 height 18
